Goal: Transaction & Acquisition: Purchase product/service

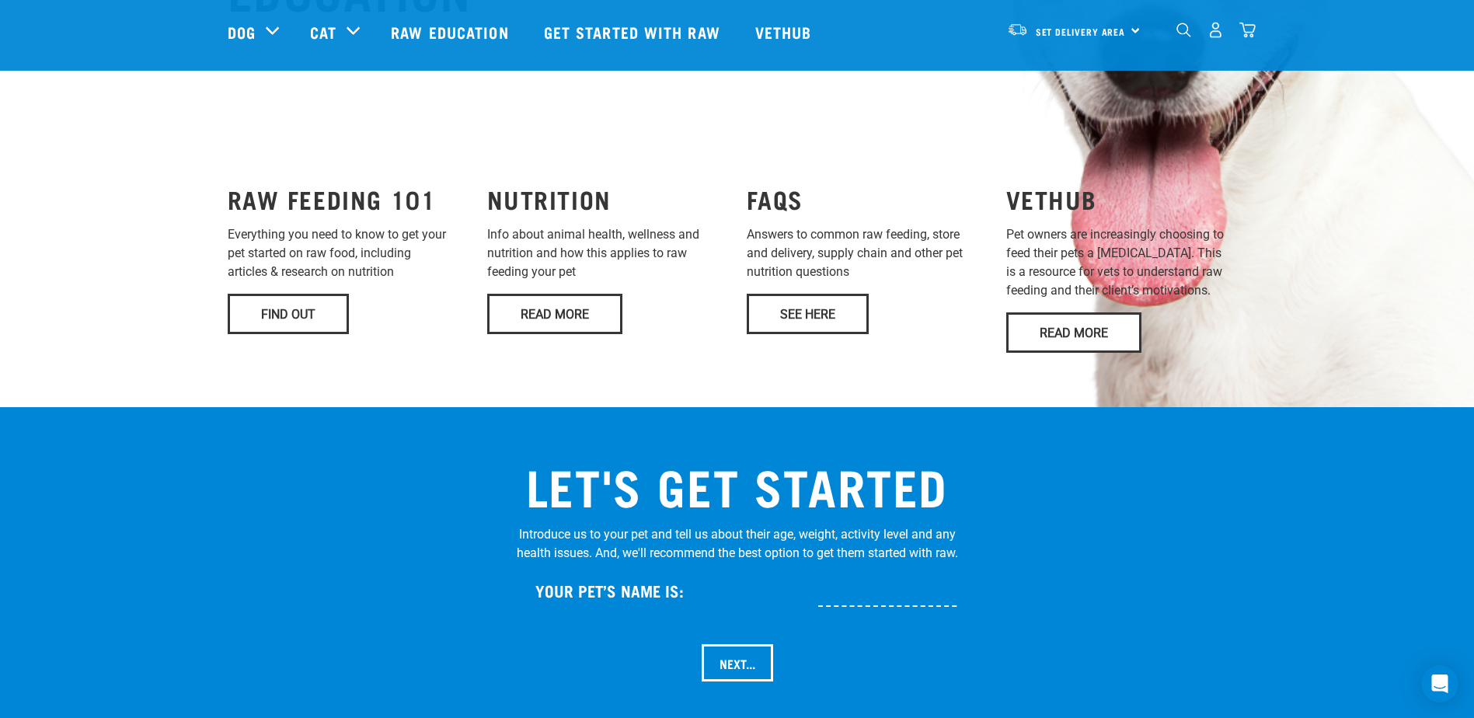
scroll to position [1204, 0]
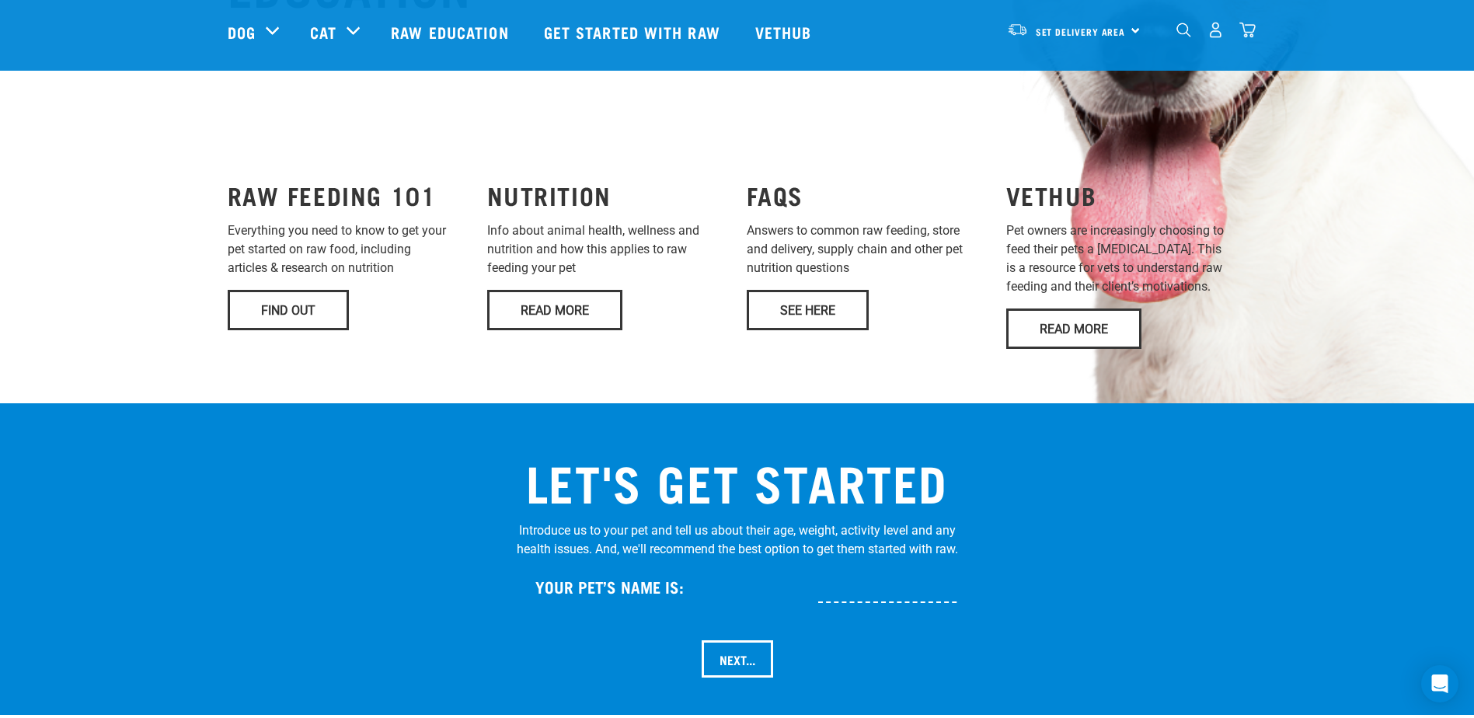
click at [824, 568] on input "text" at bounding box center [938, 585] width 241 height 35
drag, startPoint x: 1171, startPoint y: 546, endPoint x: 1306, endPoint y: 479, distance: 150.4
click at [1172, 546] on div "LET'S GET STARTED Introduce us to your pet and tell us about their age, weight,…" at bounding box center [737, 559] width 1436 height 274
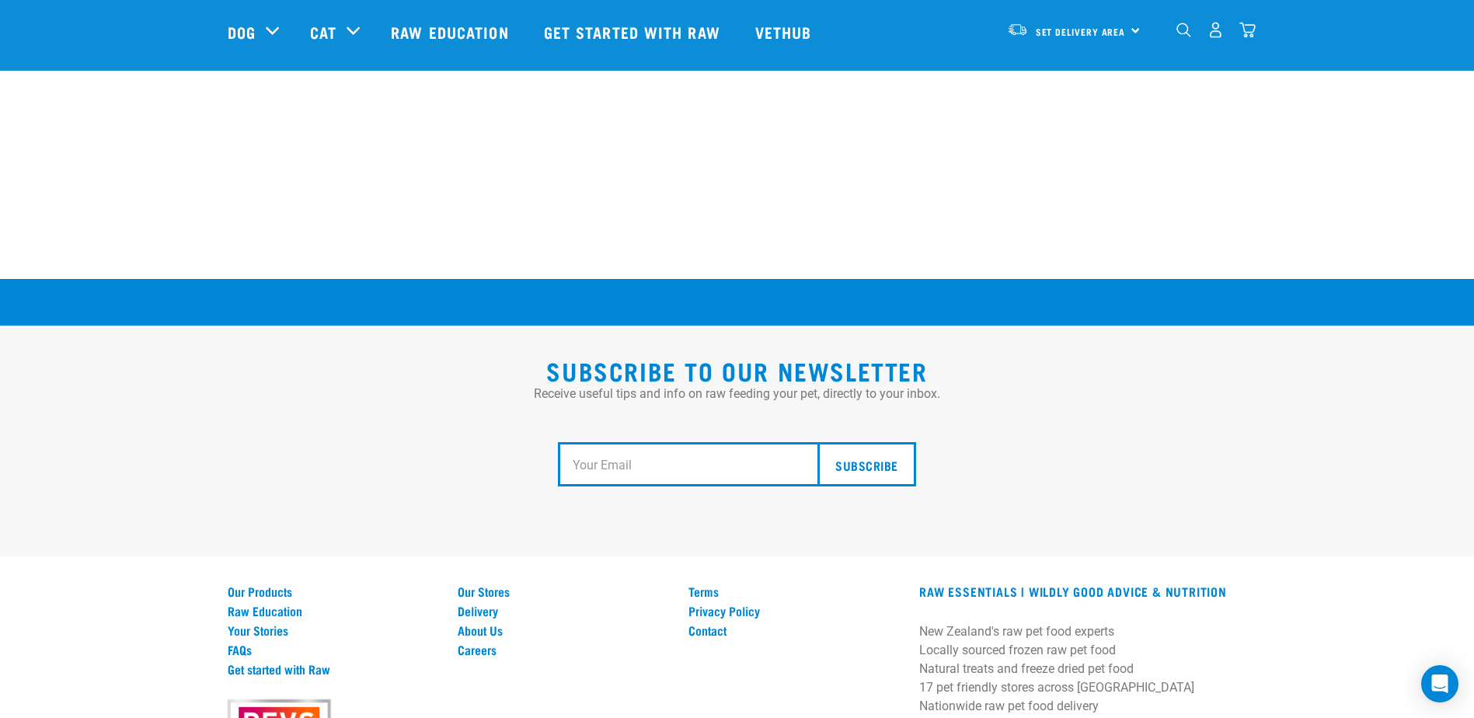
scroll to position [2793, 0]
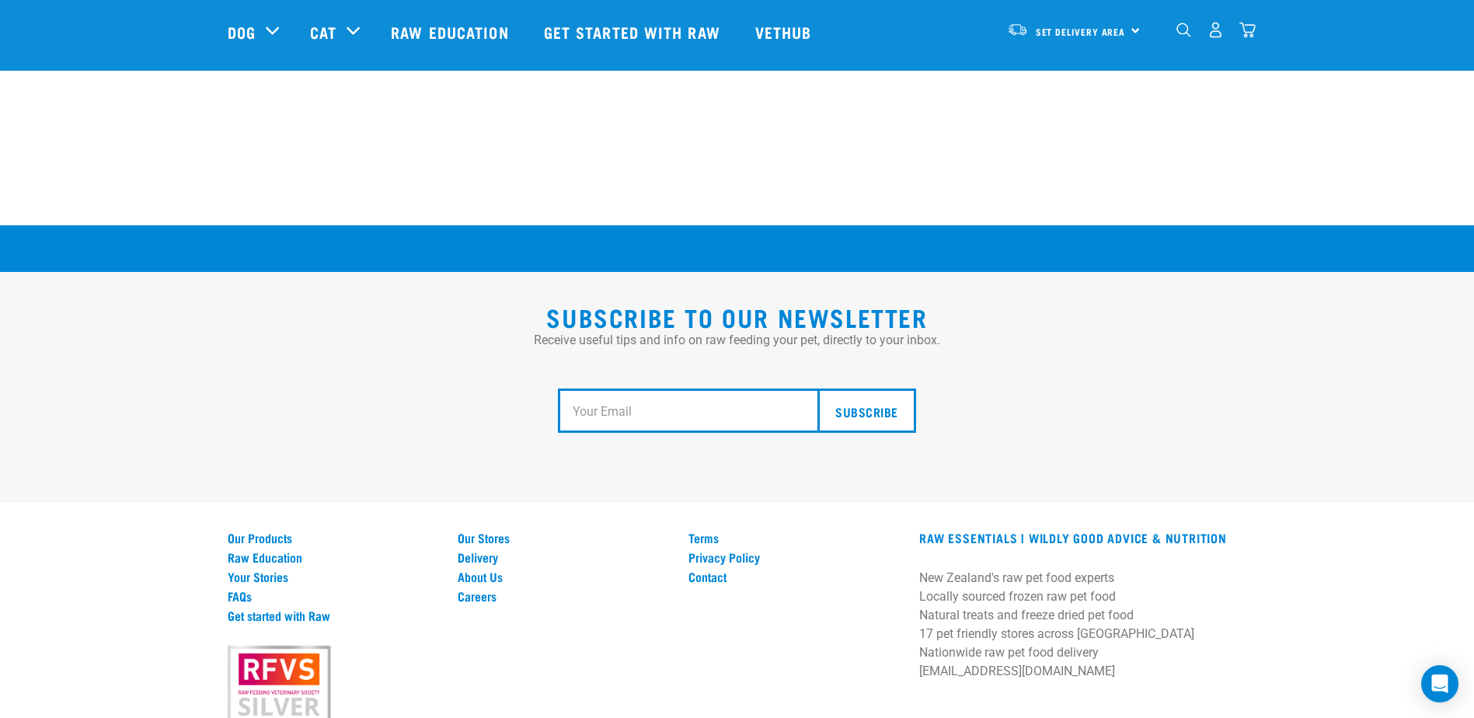
click at [629, 388] on input "email" at bounding box center [693, 410] width 271 height 45
click at [751, 388] on input "herecomethewaldens@yahoo.co.nz" at bounding box center [693, 410] width 271 height 45
click at [756, 388] on input "herecomethewaldens@yahoo.co.nz" at bounding box center [693, 410] width 271 height 45
type input "herecomethewaldens@yahoo.co.nz.nz"
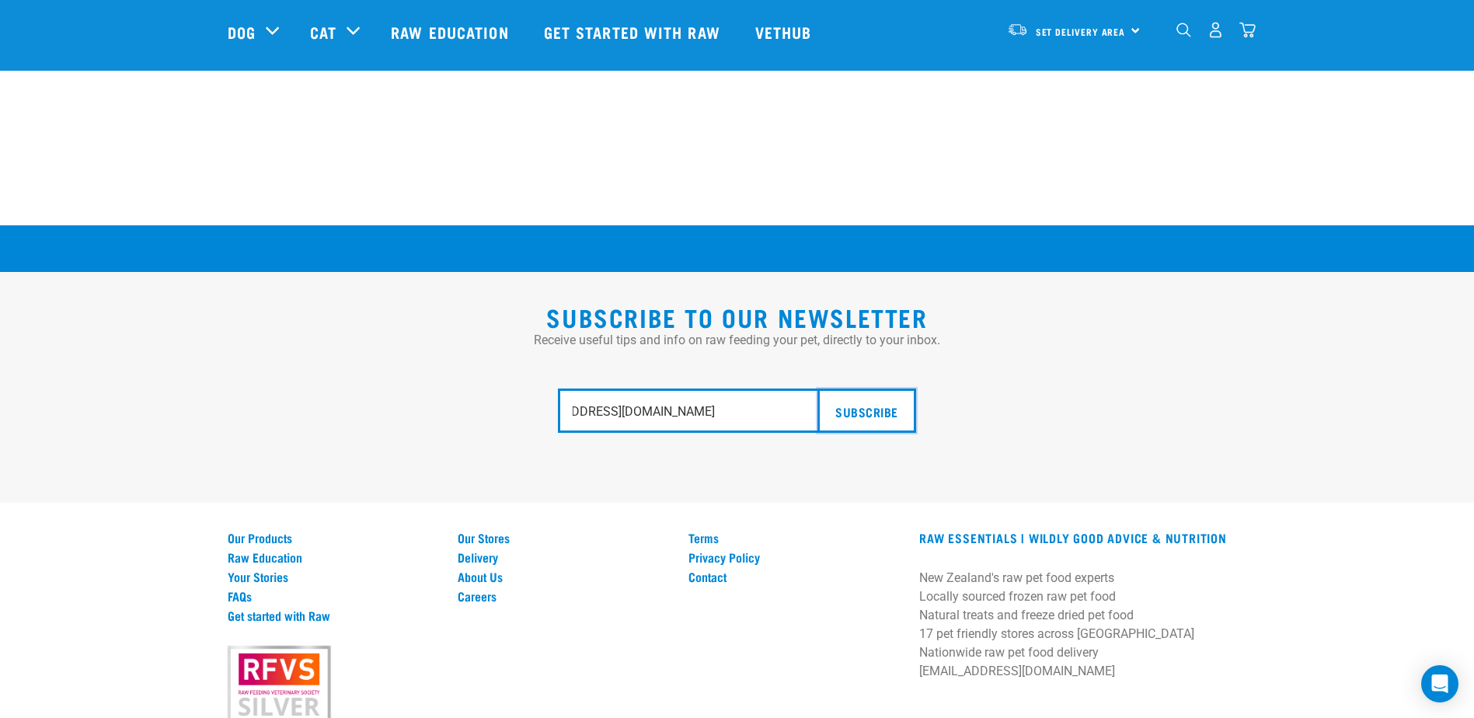
click at [840, 388] on input "Subscribe" at bounding box center [866, 410] width 98 height 45
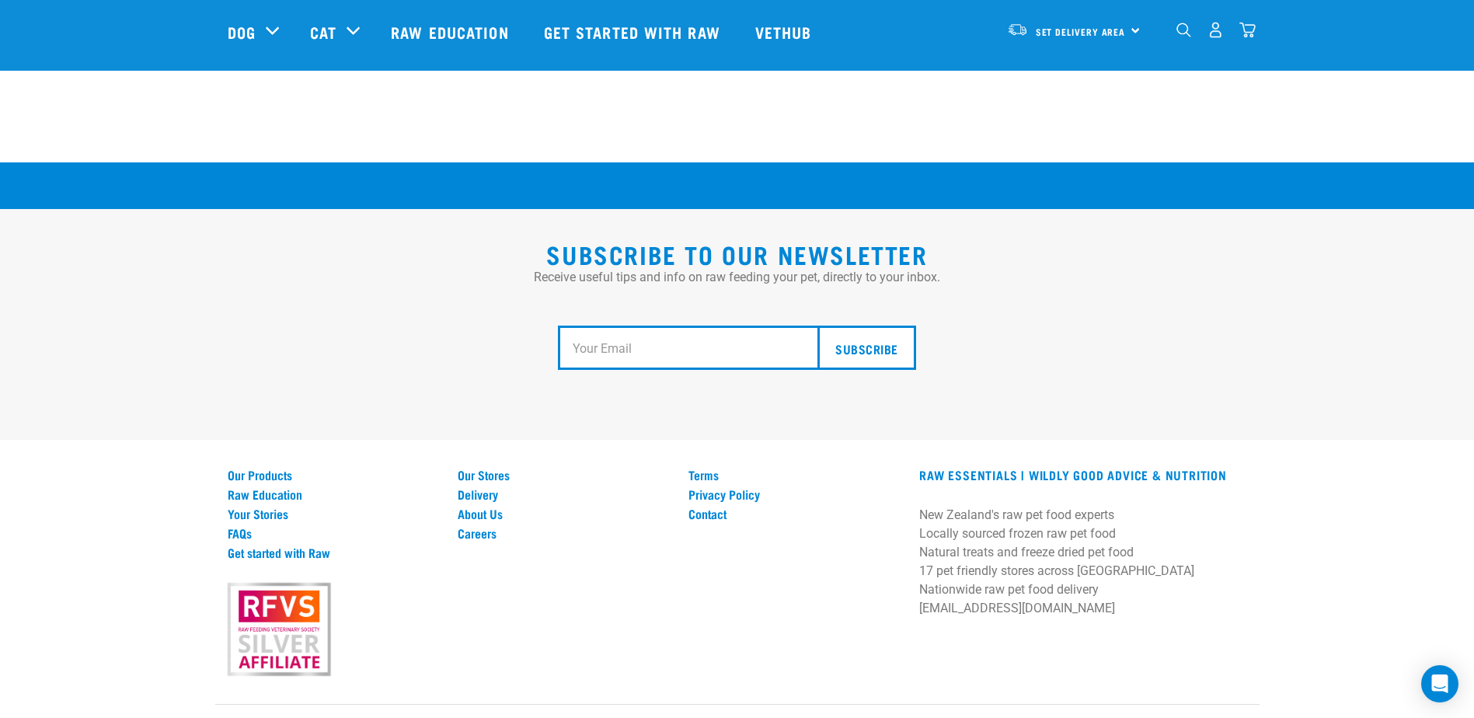
scroll to position [2623, 0]
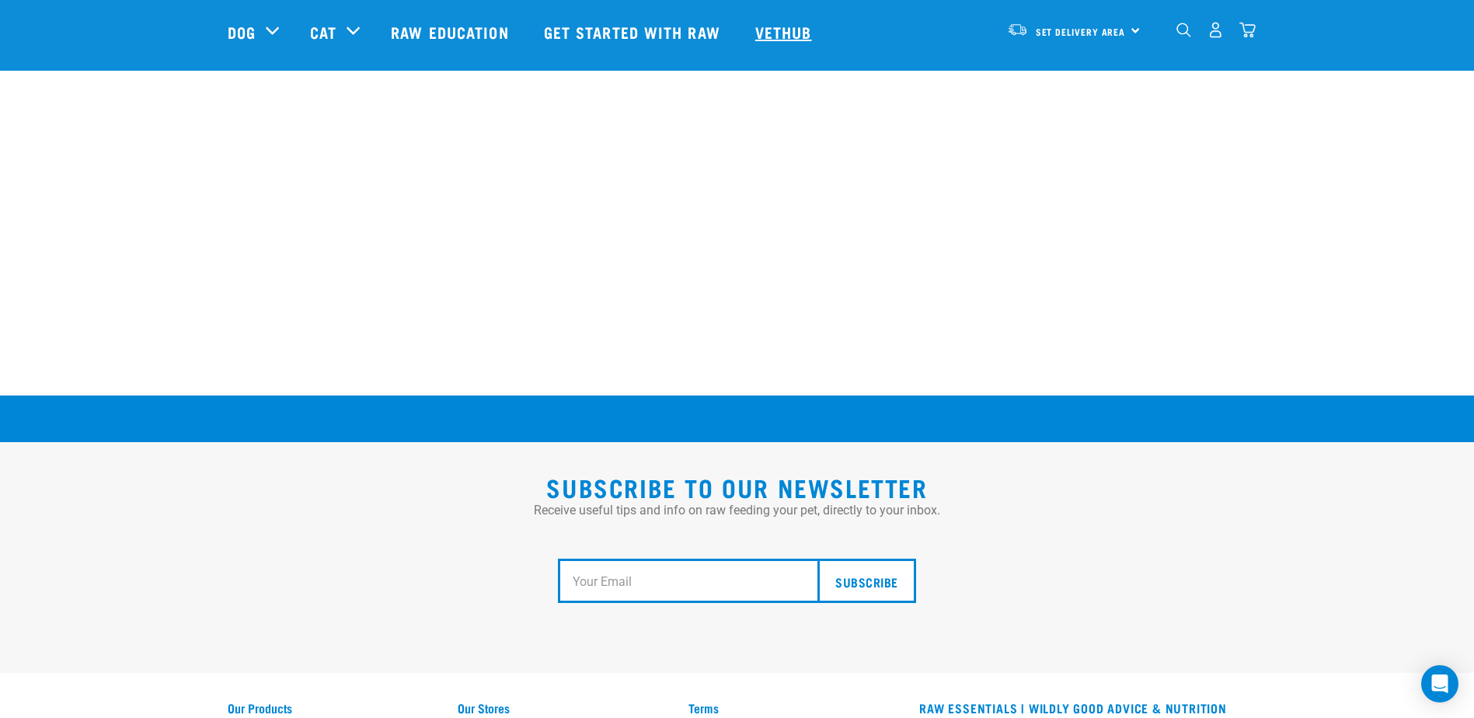
click at [778, 28] on link "Vethub" at bounding box center [786, 32] width 92 height 62
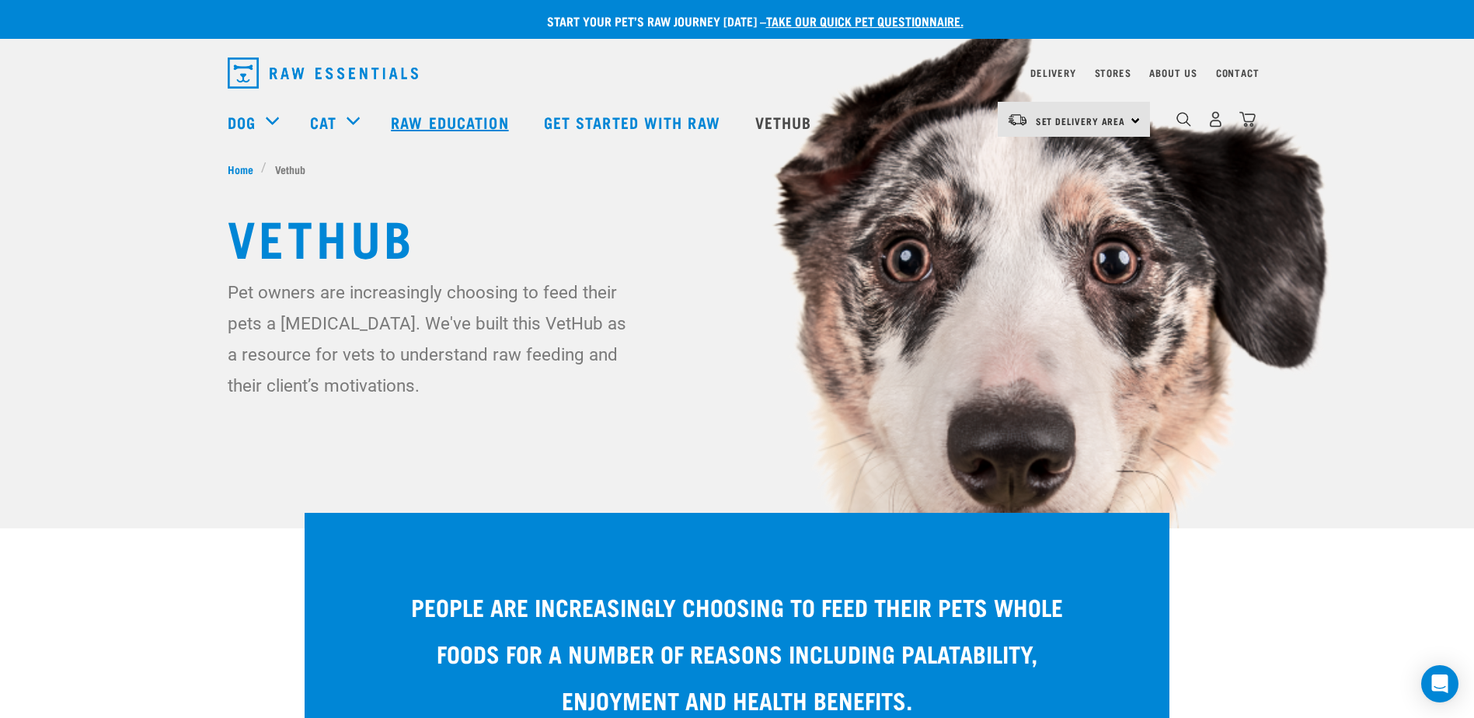
scroll to position [16, 0]
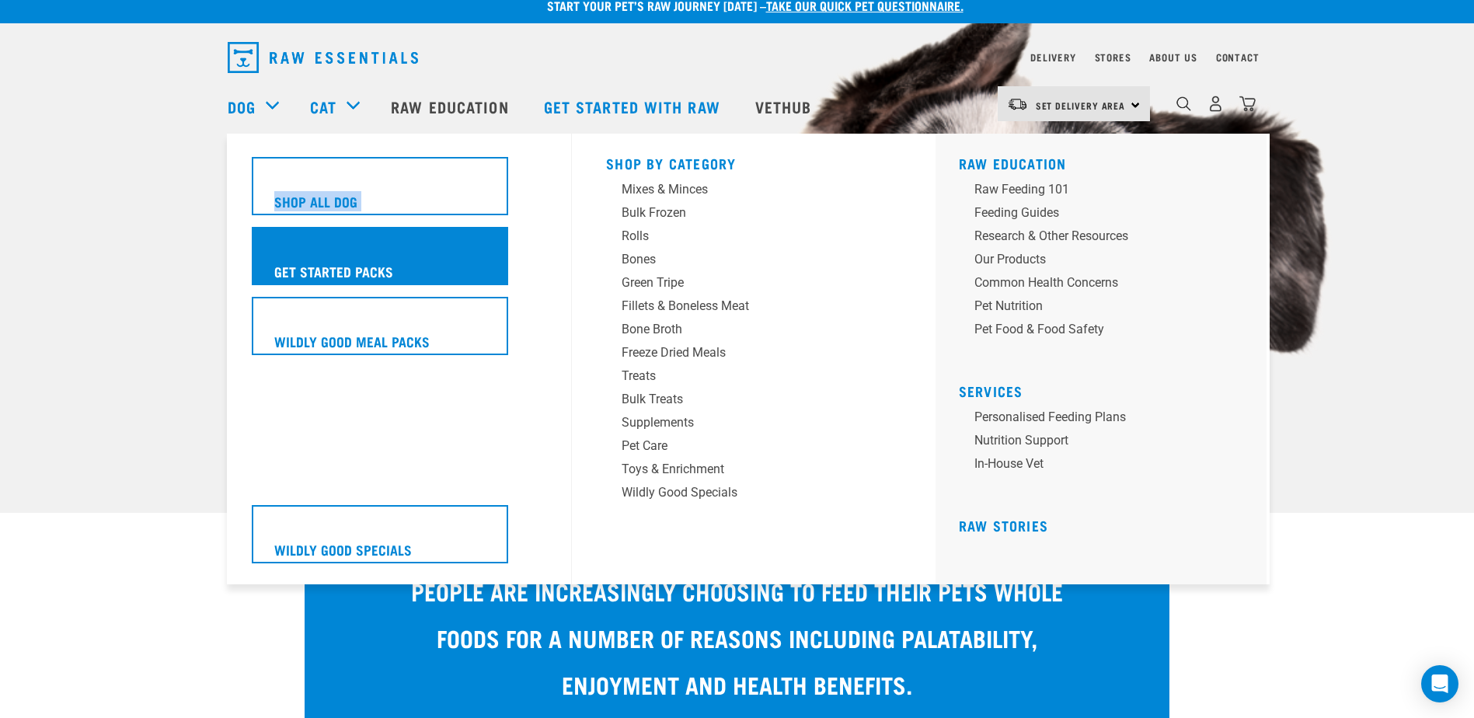
drag, startPoint x: 261, startPoint y: 111, endPoint x: 315, endPoint y: 263, distance: 160.7
click at [294, 137] on div "Dog Shop All Dog Get Started Packs Wildly Good Meal Packs Shop By Category" at bounding box center [261, 106] width 67 height 62
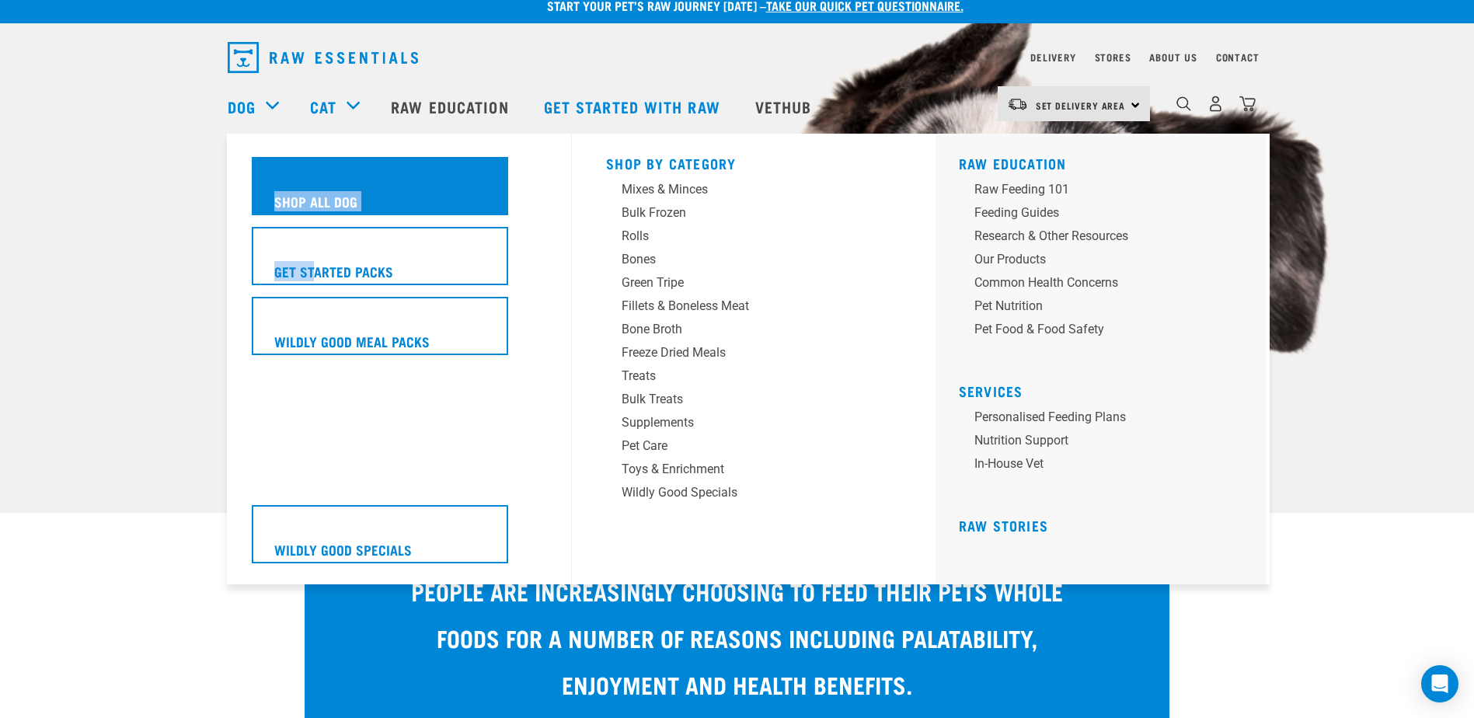
drag, startPoint x: 315, startPoint y: 263, endPoint x: 302, endPoint y: 184, distance: 79.4
click at [302, 184] on div "Shop All Dog" at bounding box center [380, 186] width 256 height 58
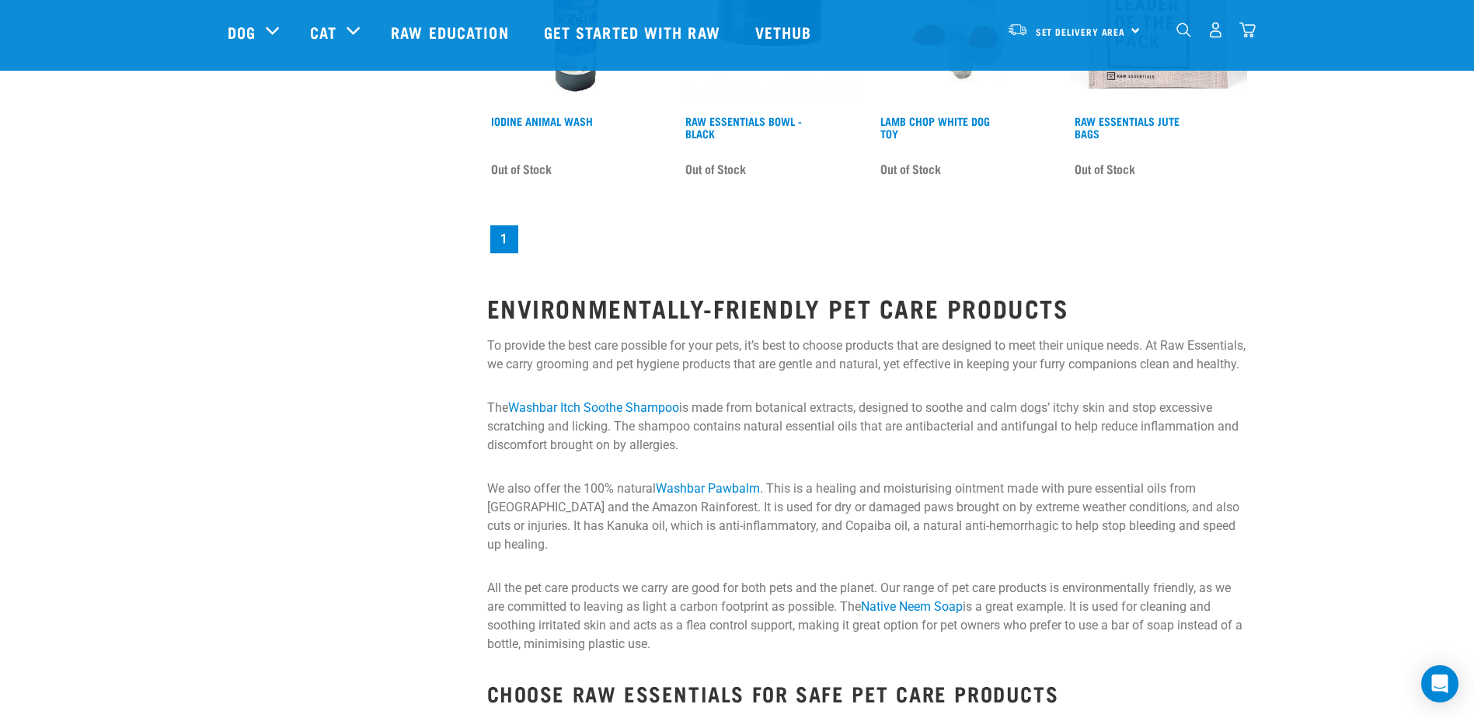
scroll to position [2253, 0]
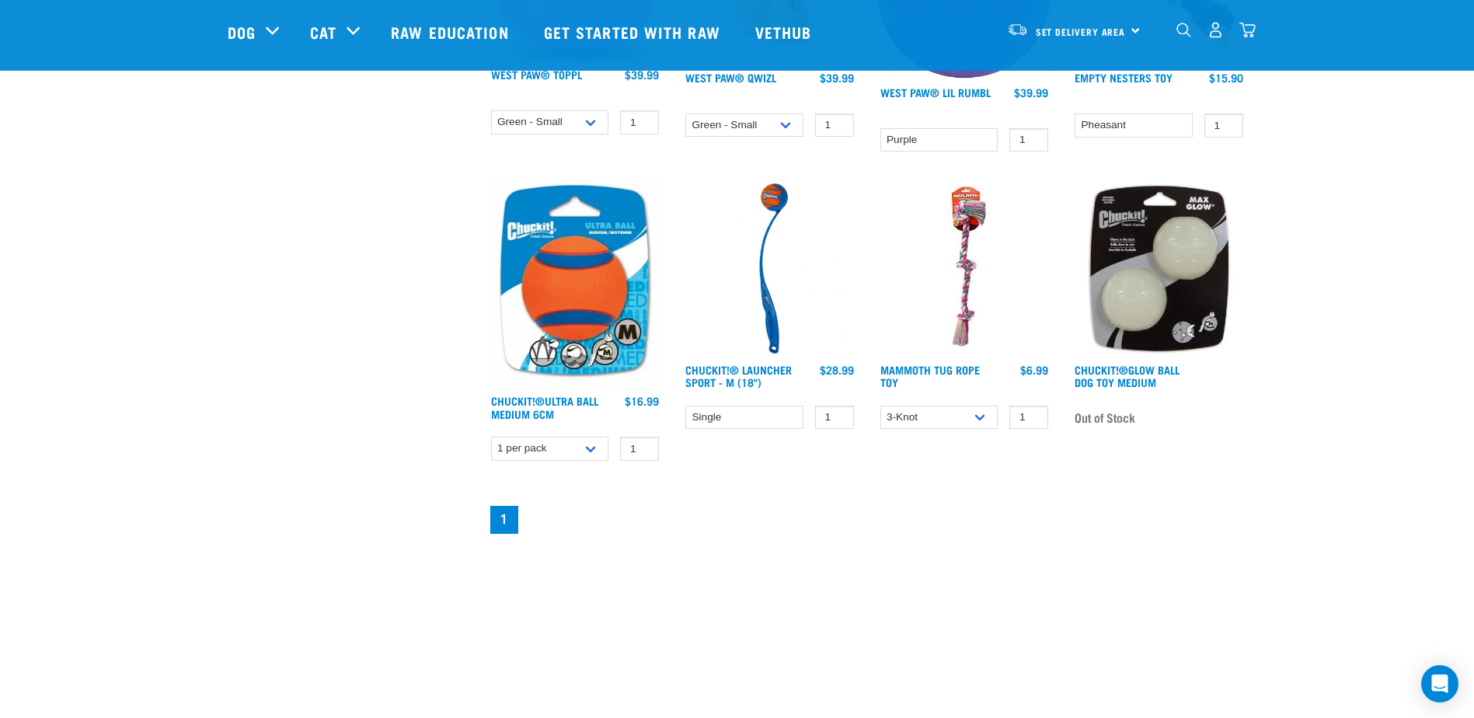
scroll to position [854, 0]
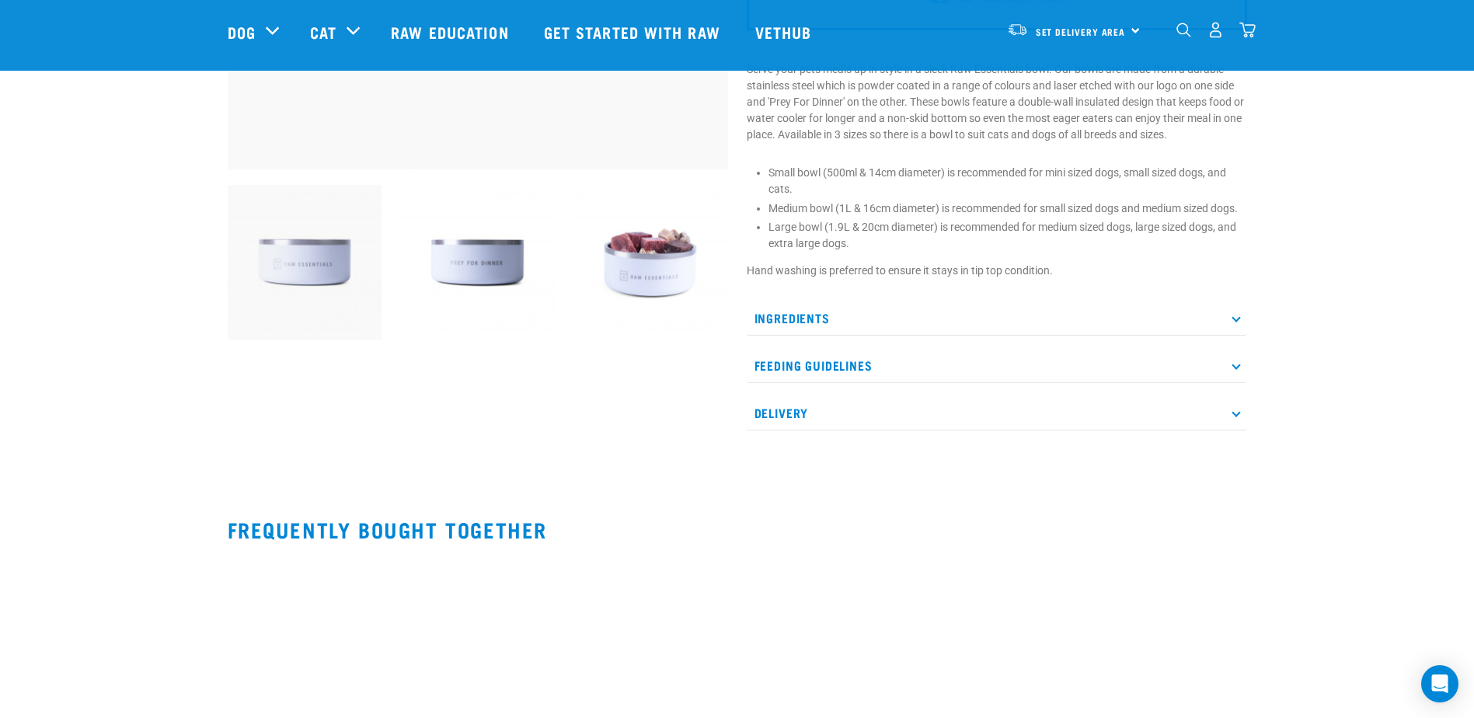
scroll to position [466, 0]
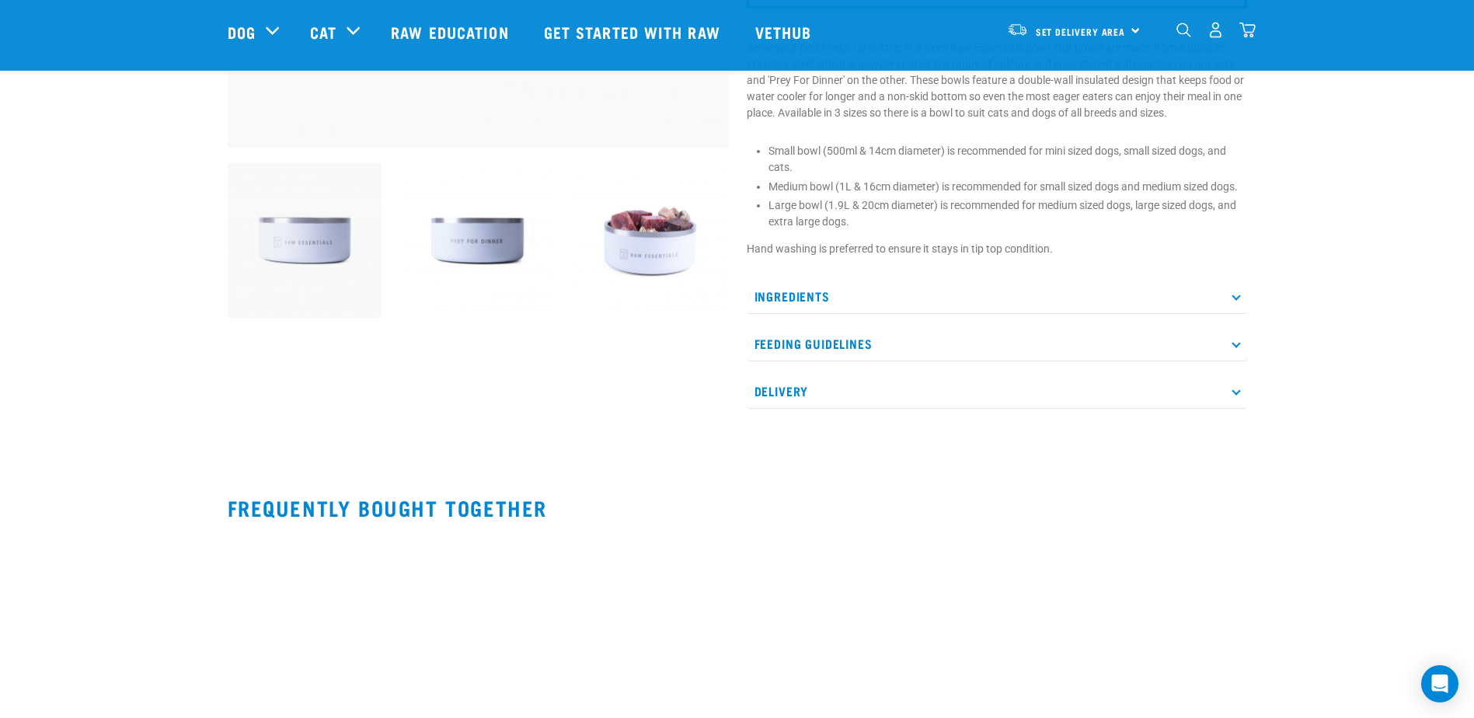
click at [882, 350] on p "Feeding Guidelines" at bounding box center [997, 343] width 500 height 35
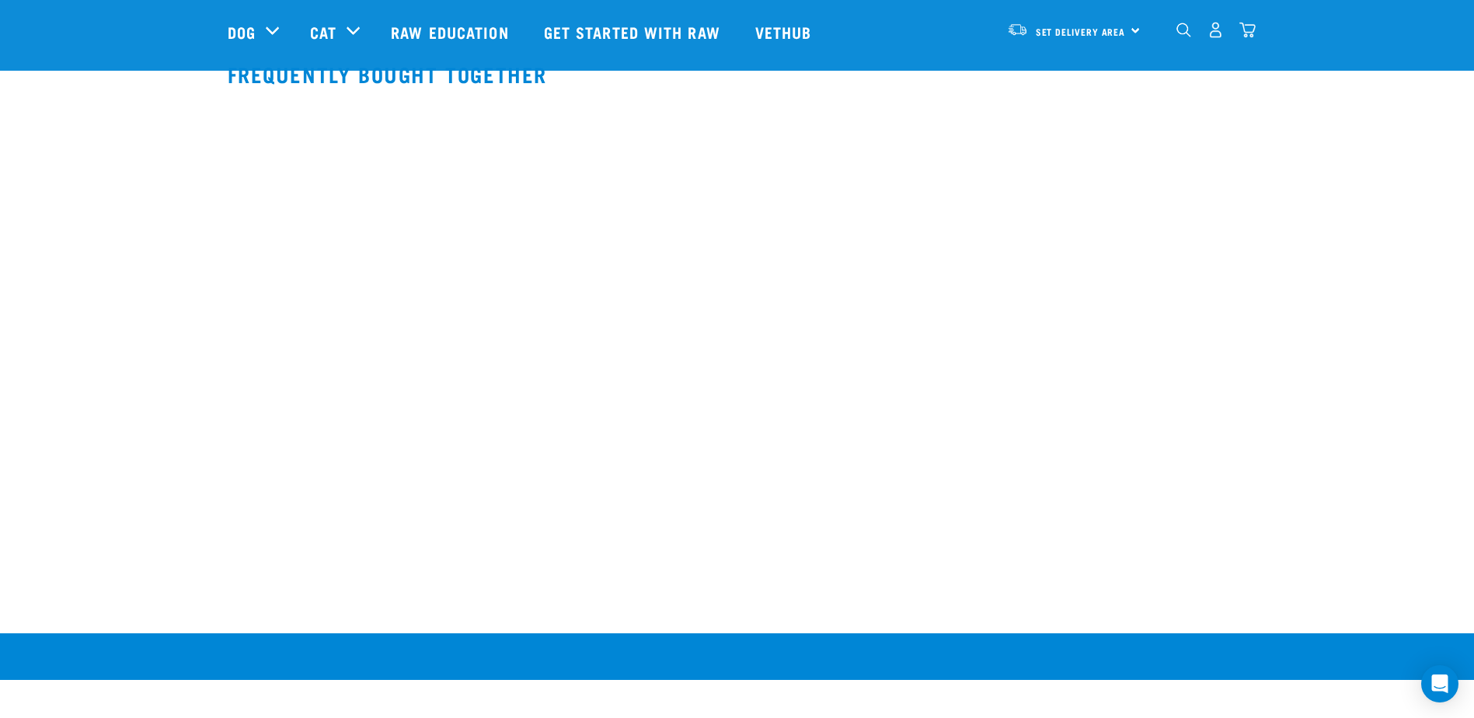
scroll to position [932, 0]
